Goal: Task Accomplishment & Management: Complete application form

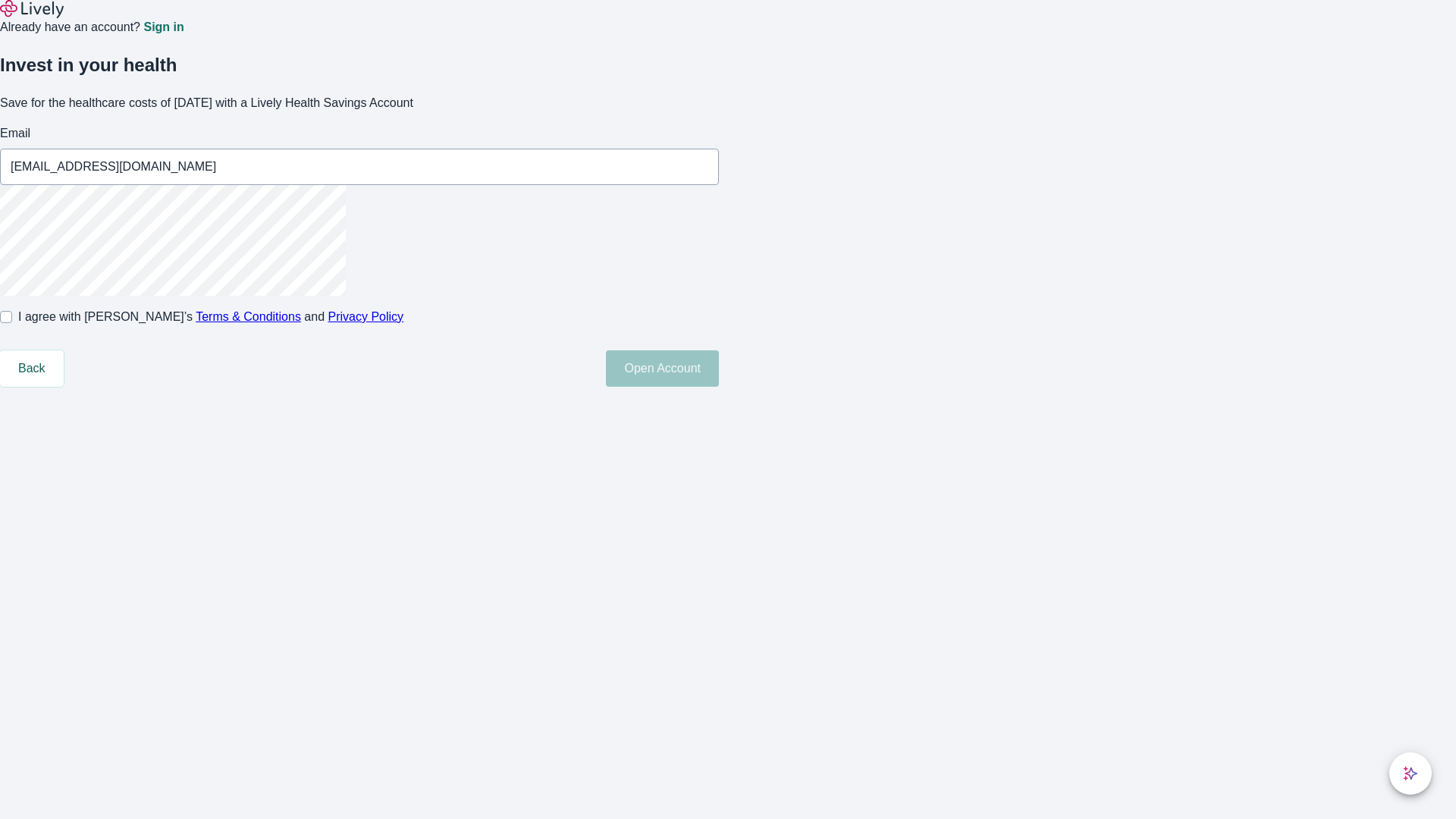
click at [12, 323] on input "I agree with Lively’s Terms & Conditions and Privacy Policy" at bounding box center [6, 317] width 12 height 12
checkbox input "true"
click at [719, 387] on button "Open Account" at bounding box center [662, 368] width 113 height 36
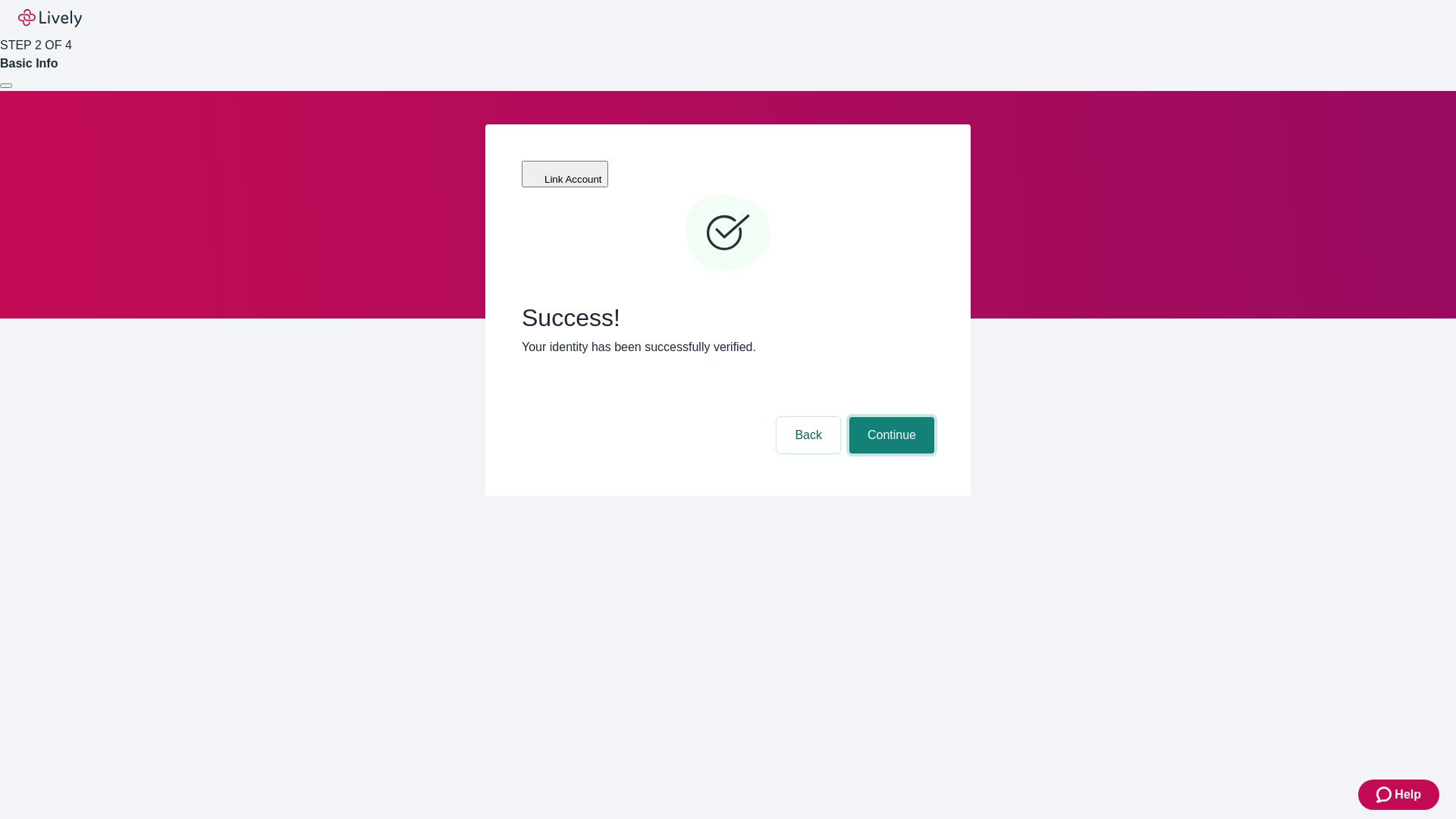
click at [889, 417] on button "Continue" at bounding box center [891, 435] width 85 height 36
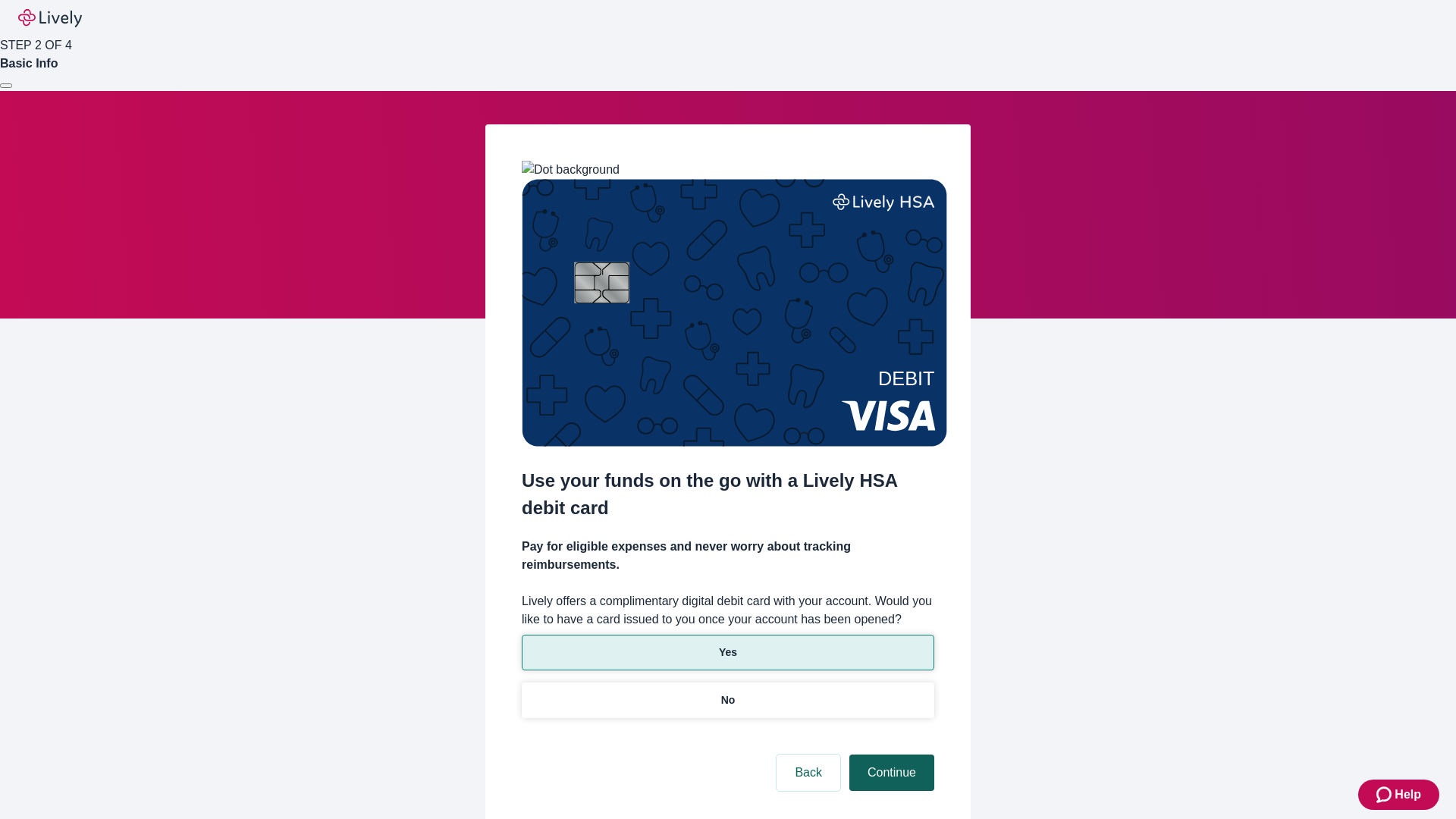
click at [728, 692] on p "No" at bounding box center [728, 700] width 14 height 16
click at [889, 754] on button "Continue" at bounding box center [891, 772] width 85 height 36
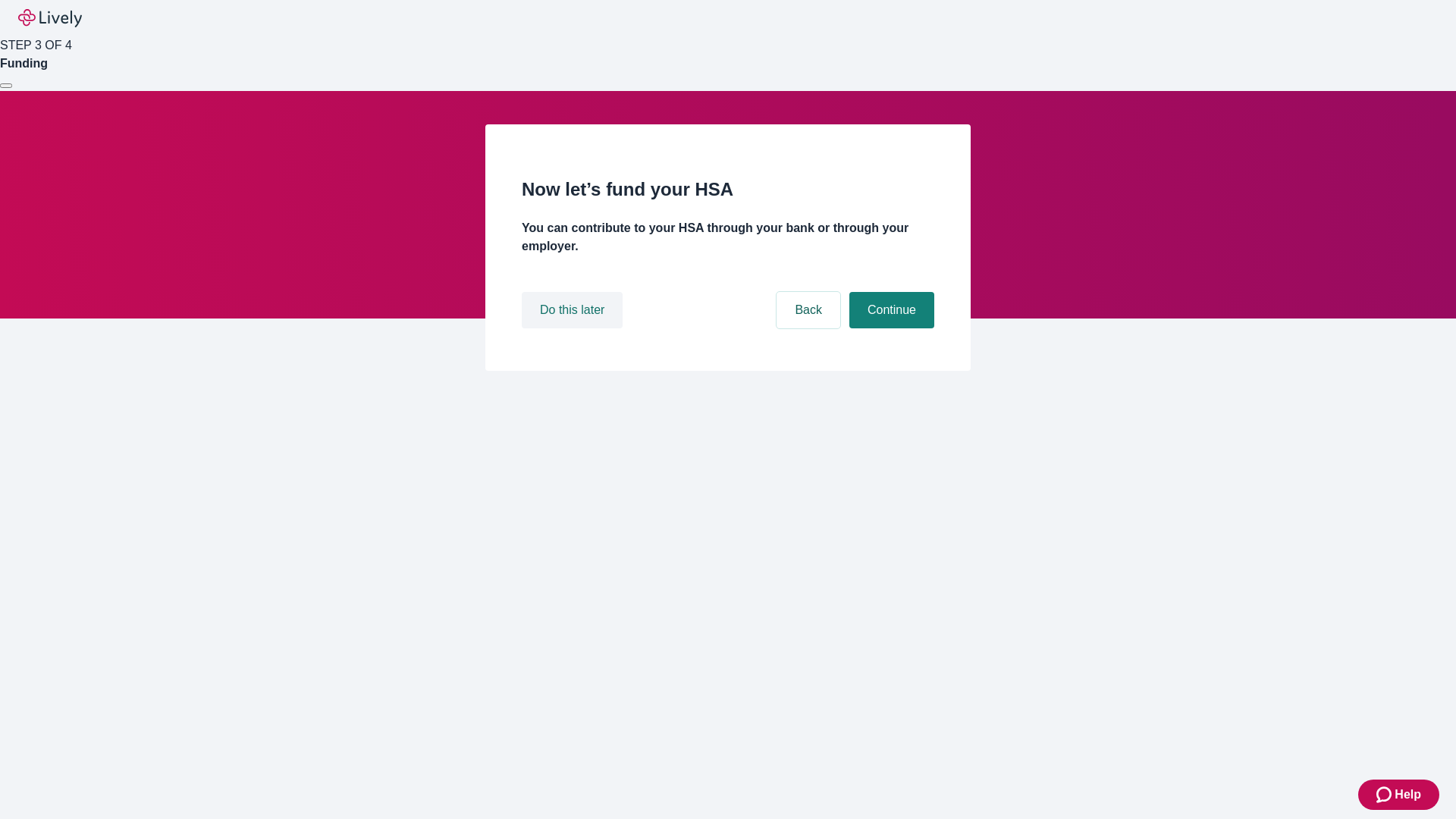
click at [574, 328] on button "Do this later" at bounding box center [572, 310] width 101 height 36
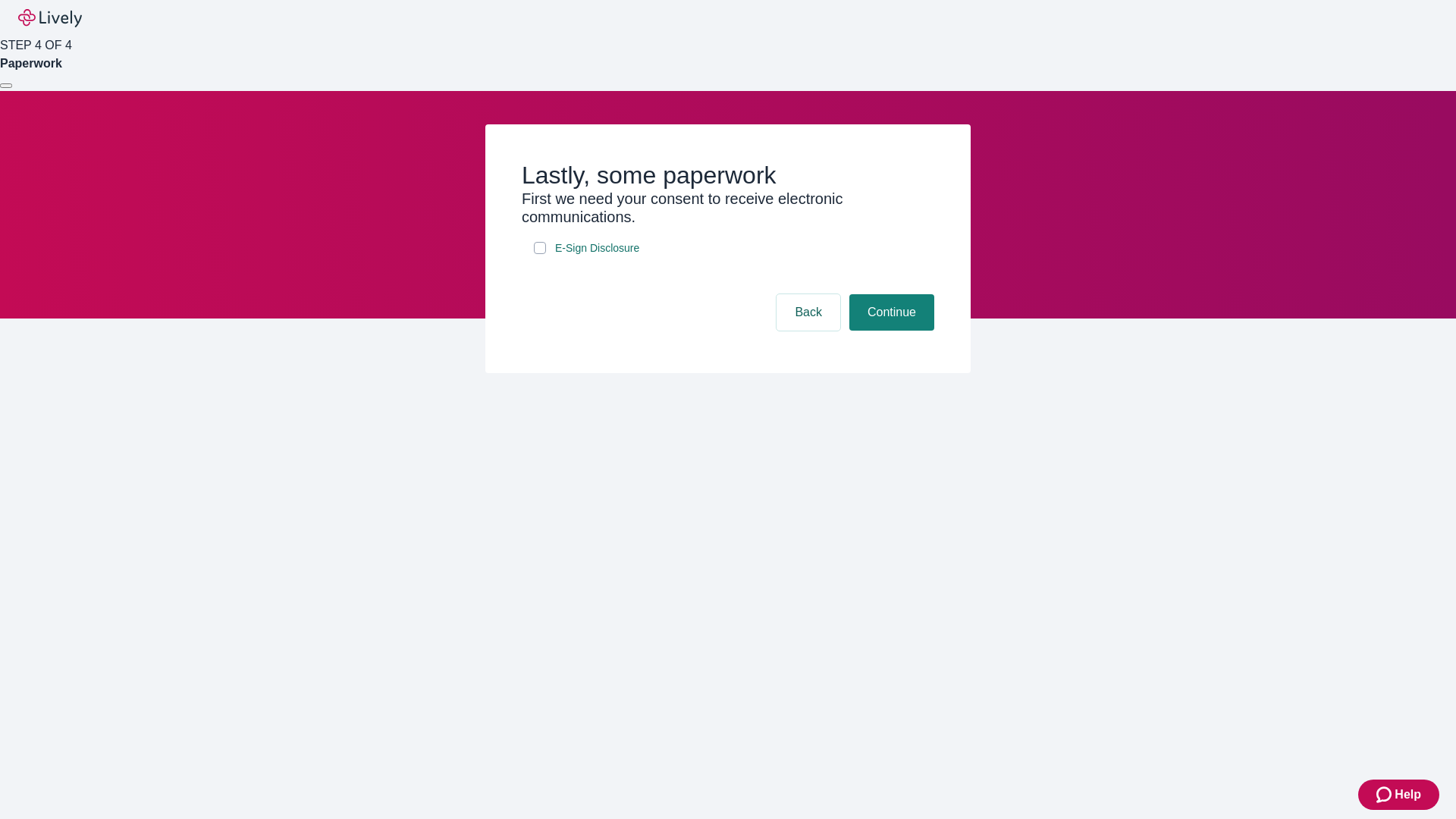
click at [539, 254] on input "E-Sign Disclosure" at bounding box center [539, 247] width 12 height 12
checkbox input "true"
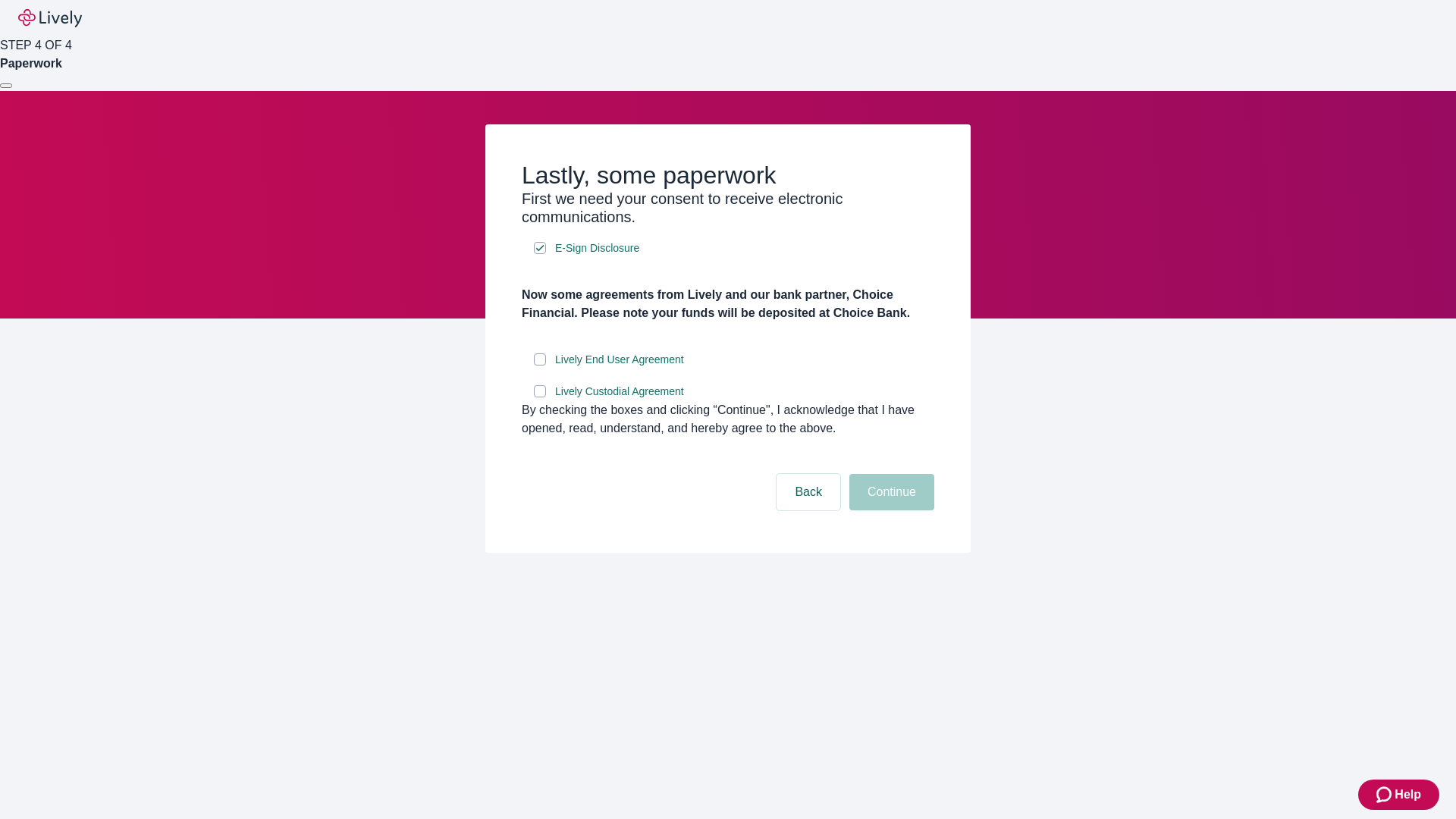
click at [539, 366] on input "Lively End User Agreement" at bounding box center [539, 359] width 12 height 12
checkbox input "true"
click at [539, 397] on input "Lively Custodial Agreement" at bounding box center [539, 390] width 12 height 12
checkbox input "true"
click at [889, 510] on button "Continue" at bounding box center [891, 492] width 85 height 36
